Goal: Find specific page/section

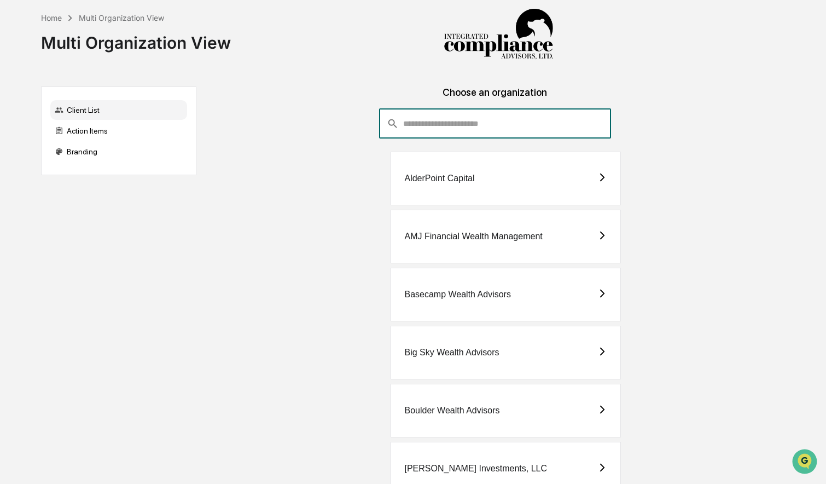
click at [440, 124] on input "consultant-dashboard__filter-organizations-search-bar" at bounding box center [506, 124] width 207 height 30
type input "*"
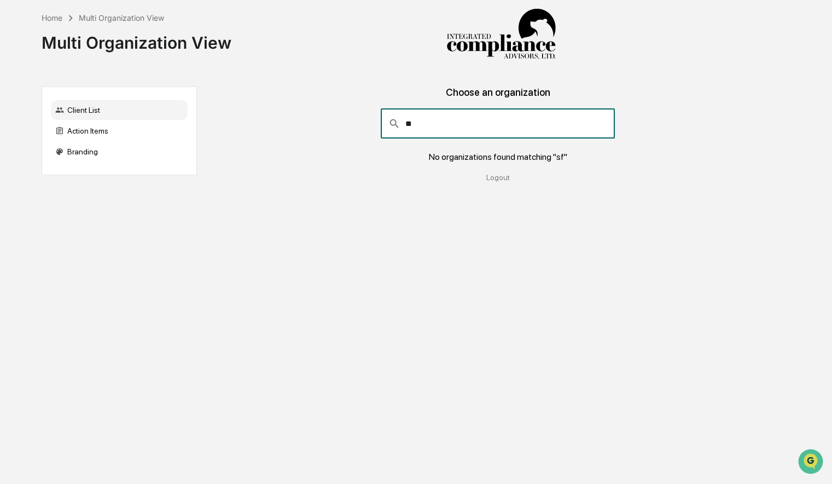
type input "*"
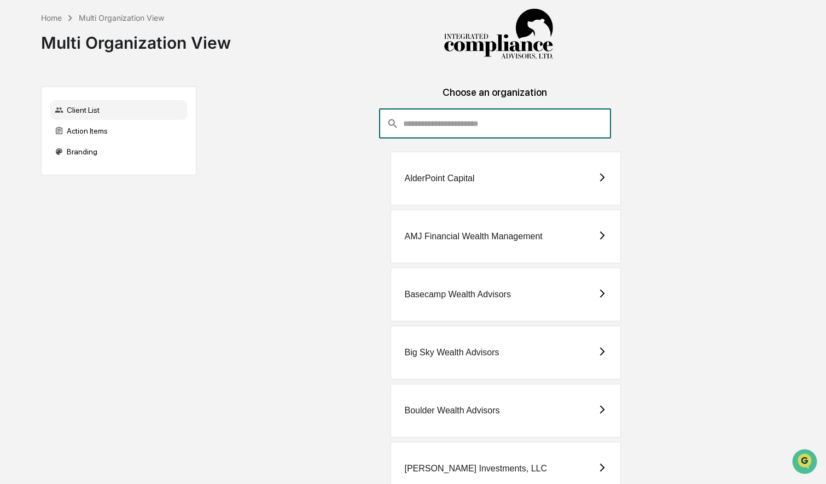
type input "*"
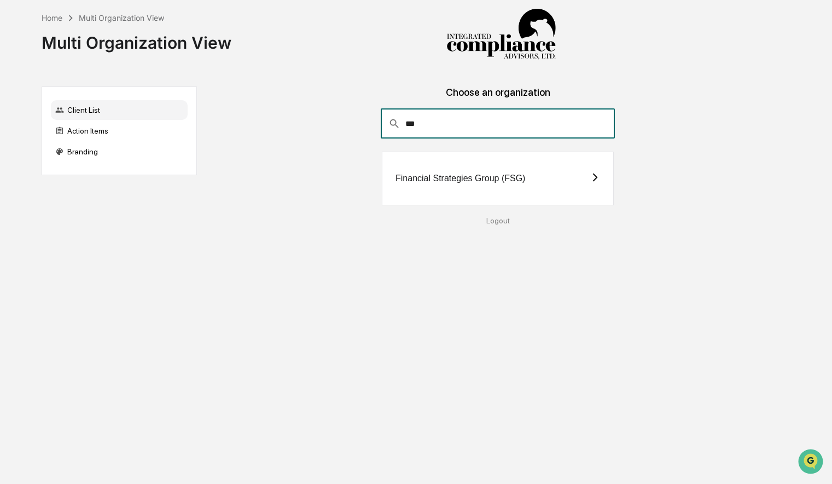
type input "***"
click at [477, 177] on div "Financial Strategies Group (FSG)" at bounding box center [461, 178] width 130 height 10
